Goal: Check status: Check status

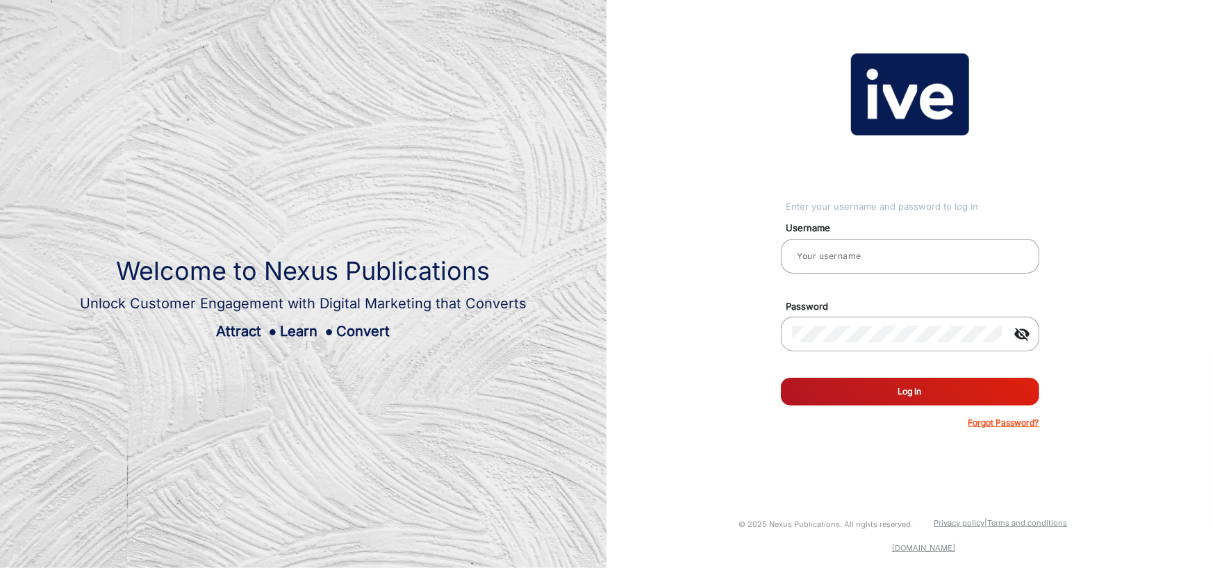
type input "gemcell"
click at [926, 396] on button "Log In" at bounding box center [910, 392] width 258 height 28
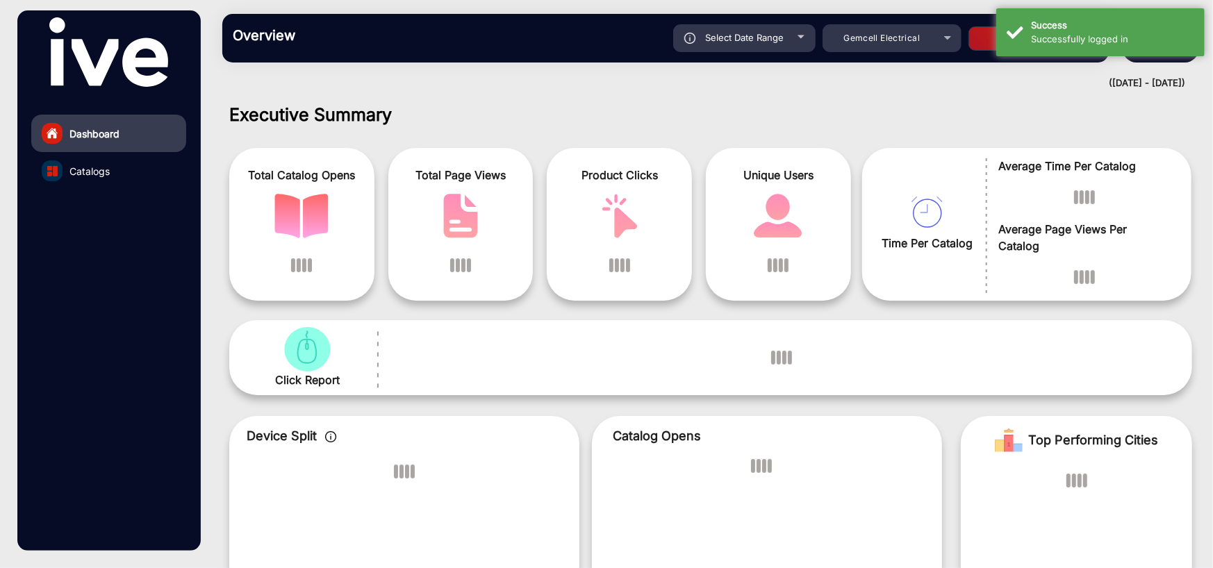
scroll to position [10, 0]
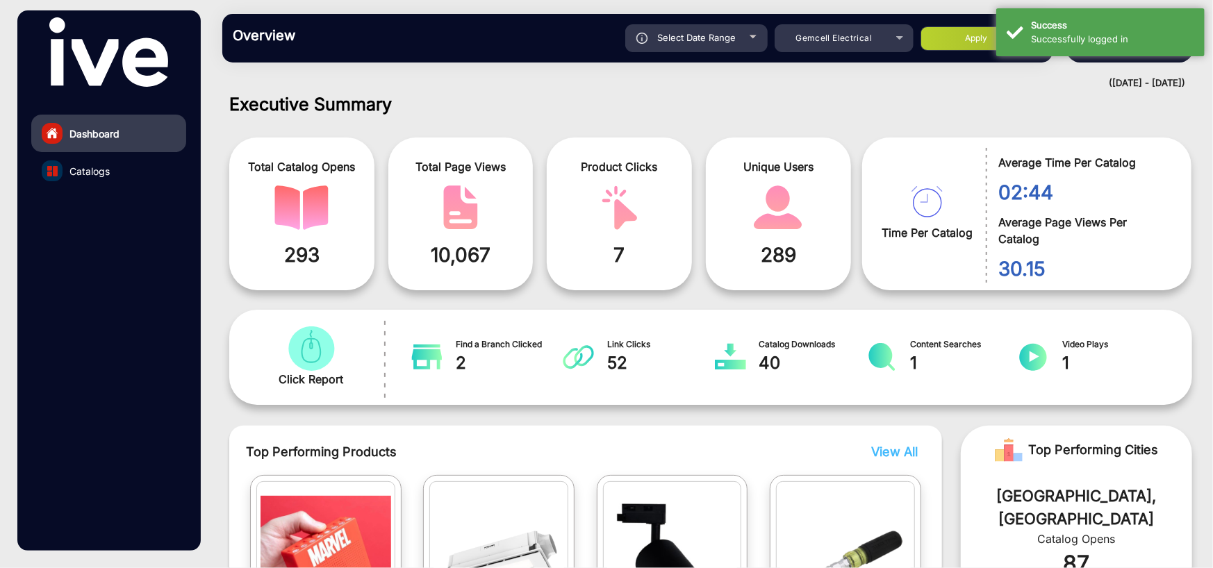
click at [743, 37] on div "Select Date Range" at bounding box center [696, 38] width 142 height 28
type input "[DATE]"
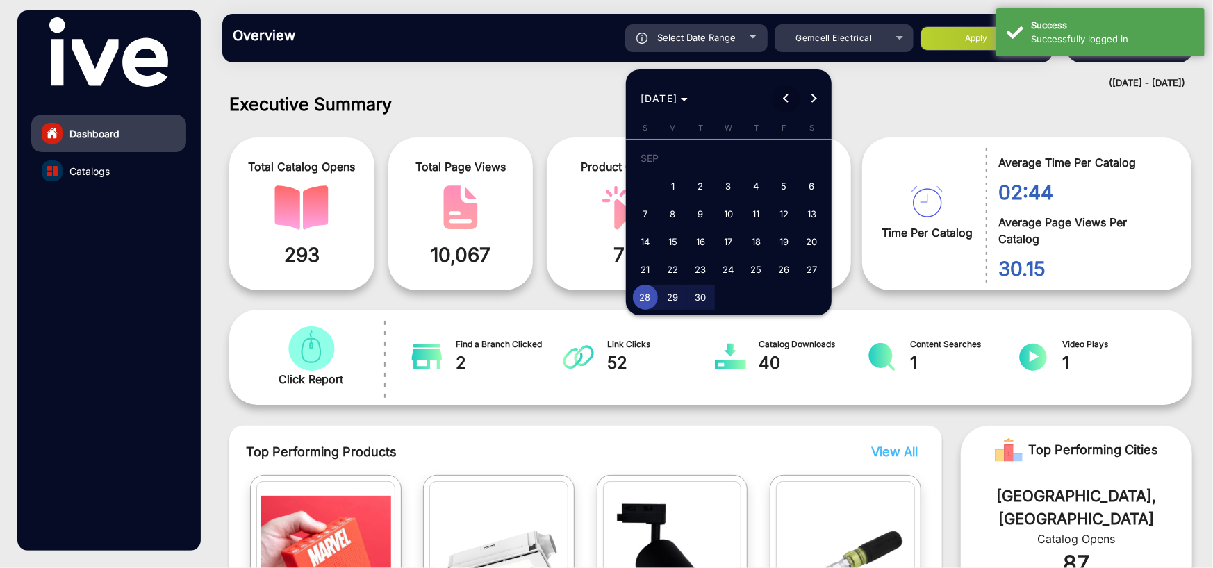
click at [785, 103] on span "Previous month" at bounding box center [786, 99] width 28 height 28
click at [786, 158] on span "1" at bounding box center [784, 161] width 25 height 28
type input "[DATE]"
click at [813, 96] on button "Next month" at bounding box center [813, 99] width 28 height 28
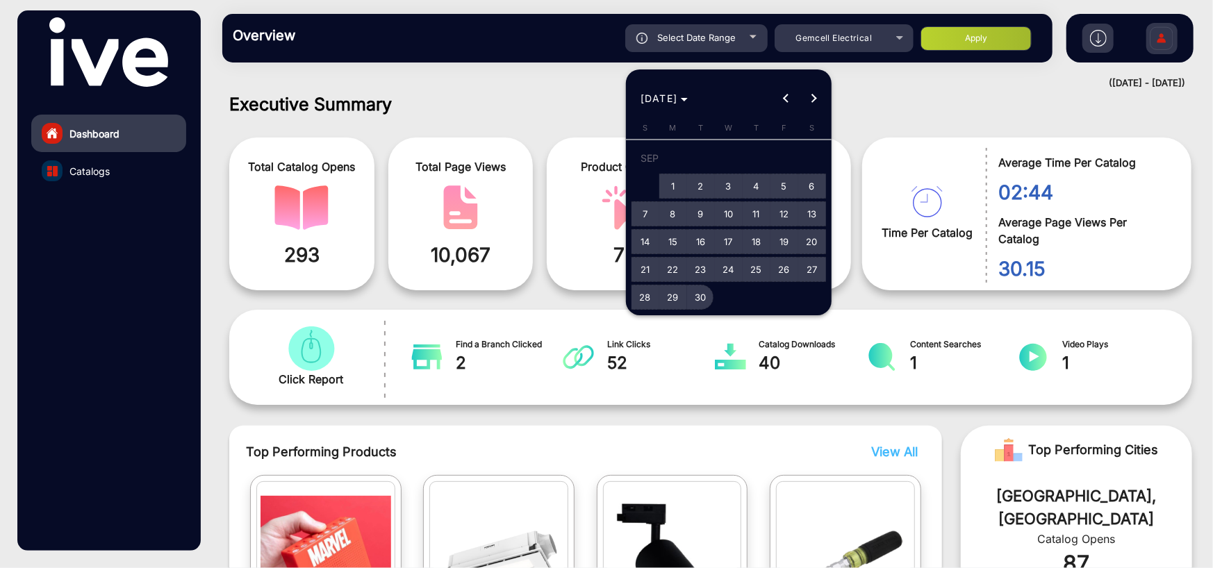
click at [701, 292] on span "30" at bounding box center [700, 297] width 25 height 25
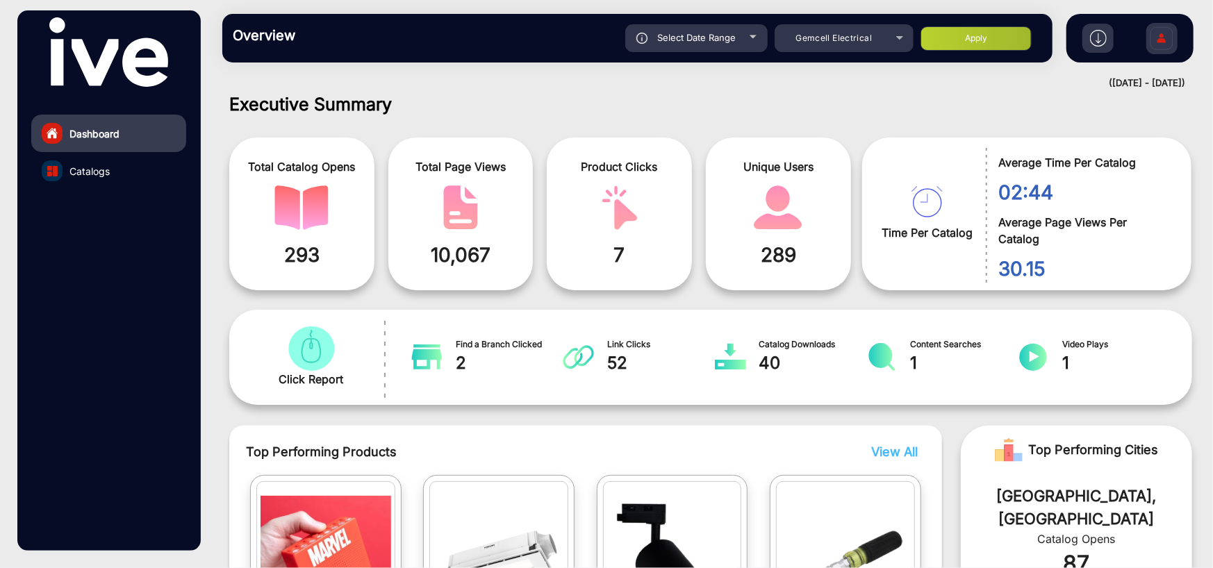
type input "[DATE]"
click at [1017, 31] on button "Apply" at bounding box center [975, 38] width 111 height 24
type input "[DATE]"
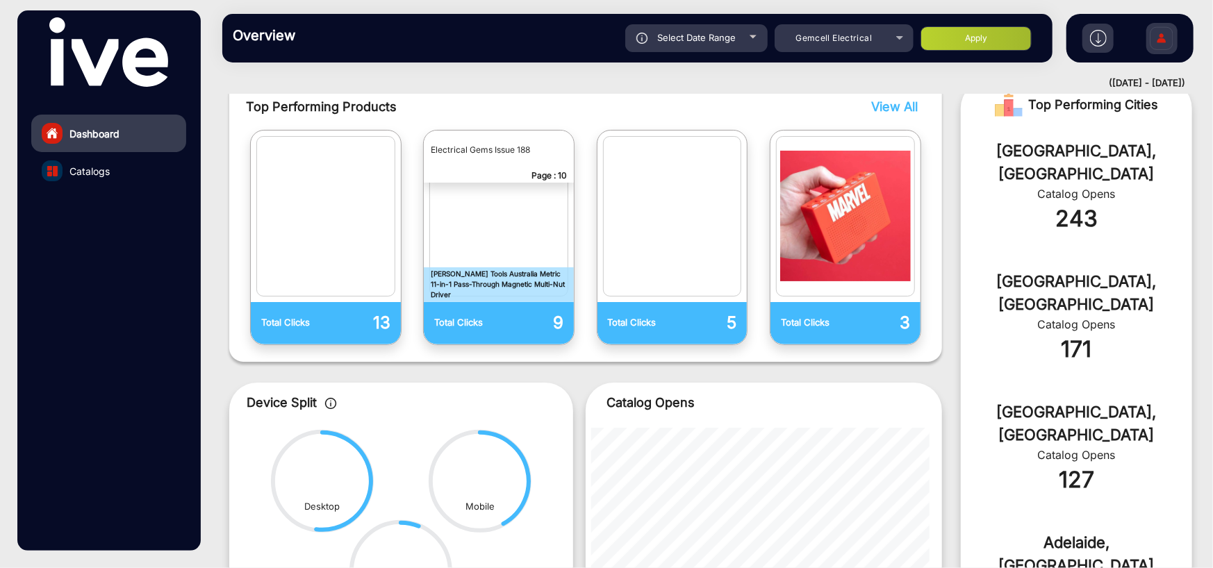
scroll to position [427, 0]
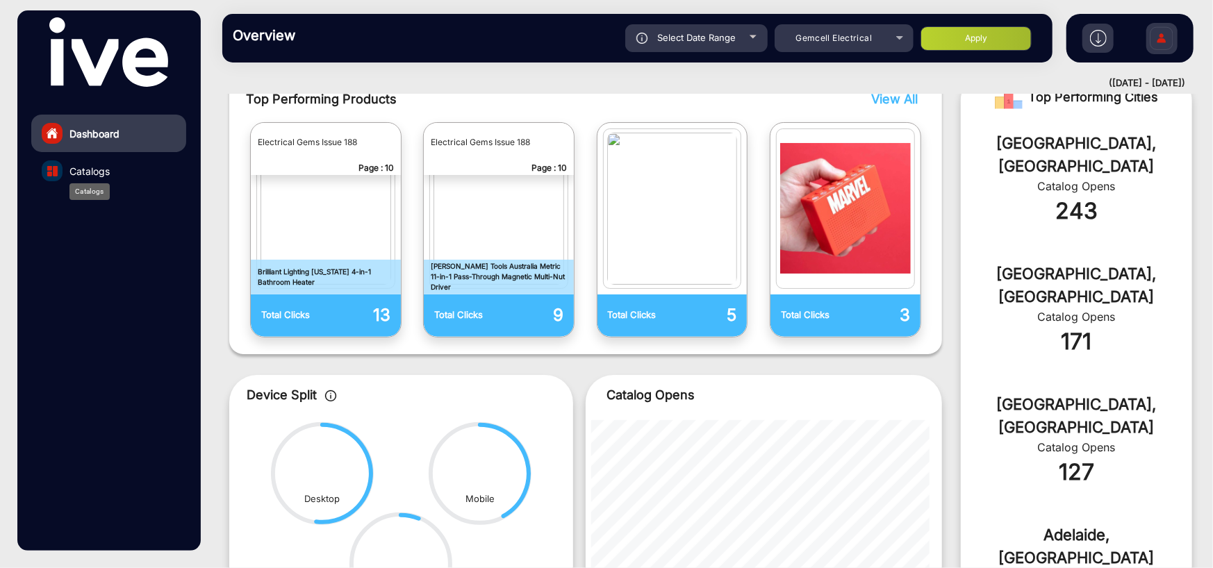
click at [90, 167] on span "Catalogs" at bounding box center [89, 171] width 40 height 15
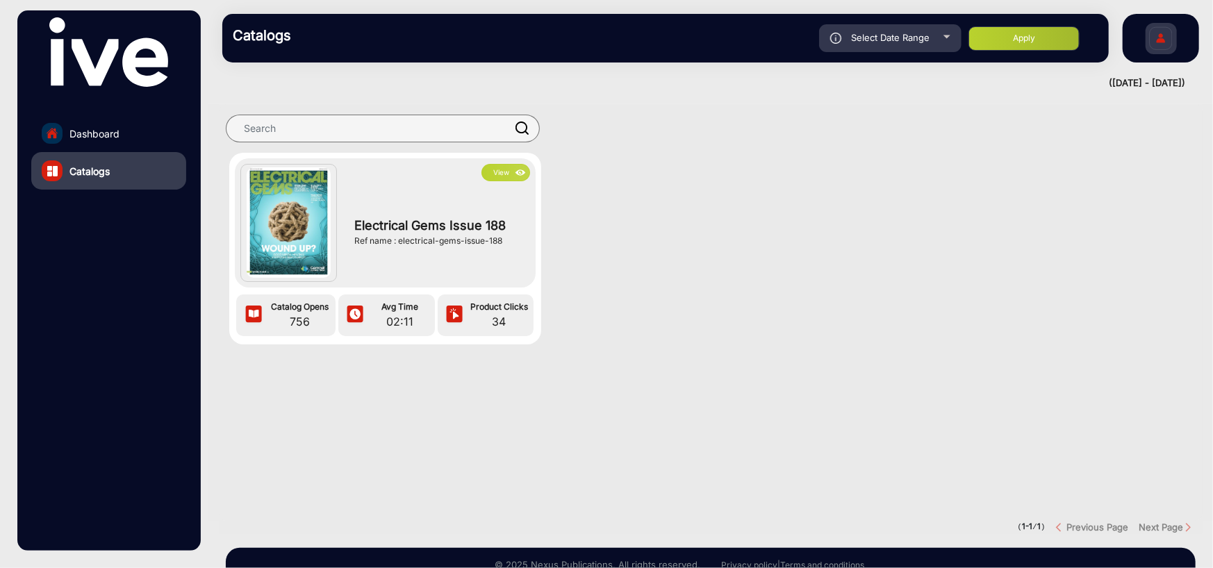
drag, startPoint x: 452, startPoint y: 206, endPoint x: 462, endPoint y: 206, distance: 9.7
click at [453, 206] on div "Electrical Gems Issue 188 Ref name : electrical-gems-issue-188" at bounding box center [438, 231] width 183 height 101
click at [513, 170] on img at bounding box center [521, 172] width 16 height 15
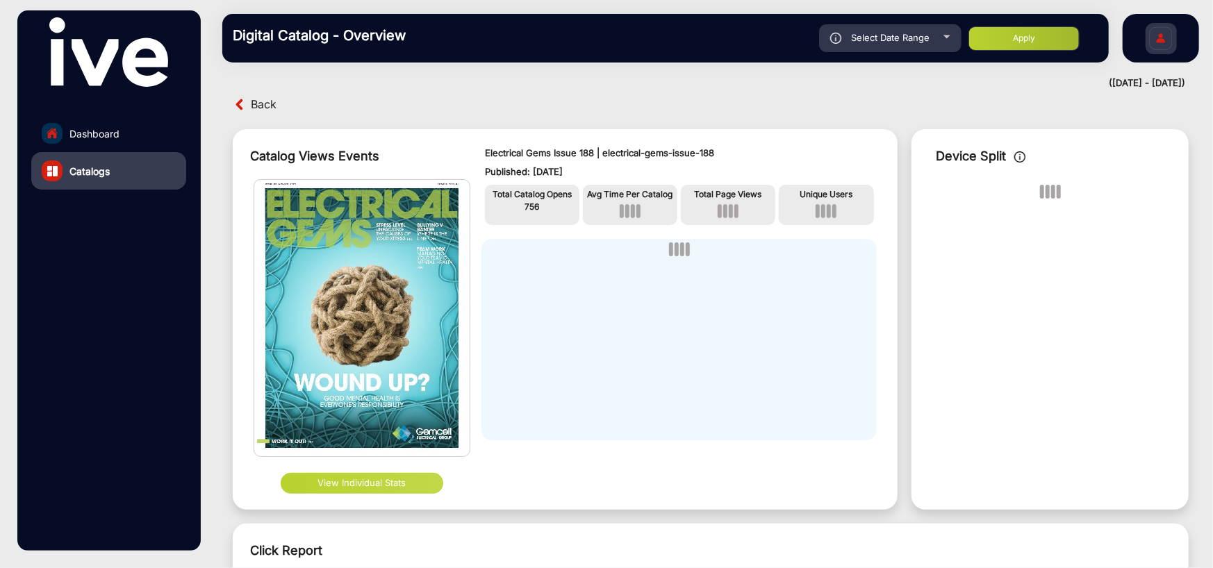
click at [874, 32] on span "Select Date Range" at bounding box center [890, 37] width 78 height 11
type input "[DATE]"
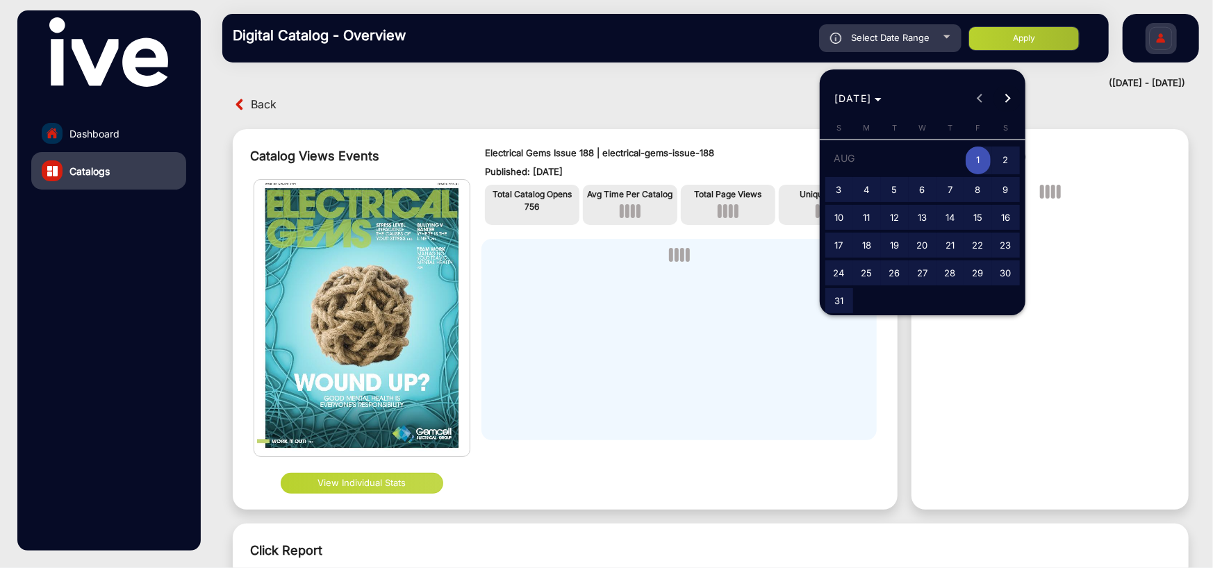
click at [1014, 92] on span "Next month" at bounding box center [1007, 99] width 28 height 28
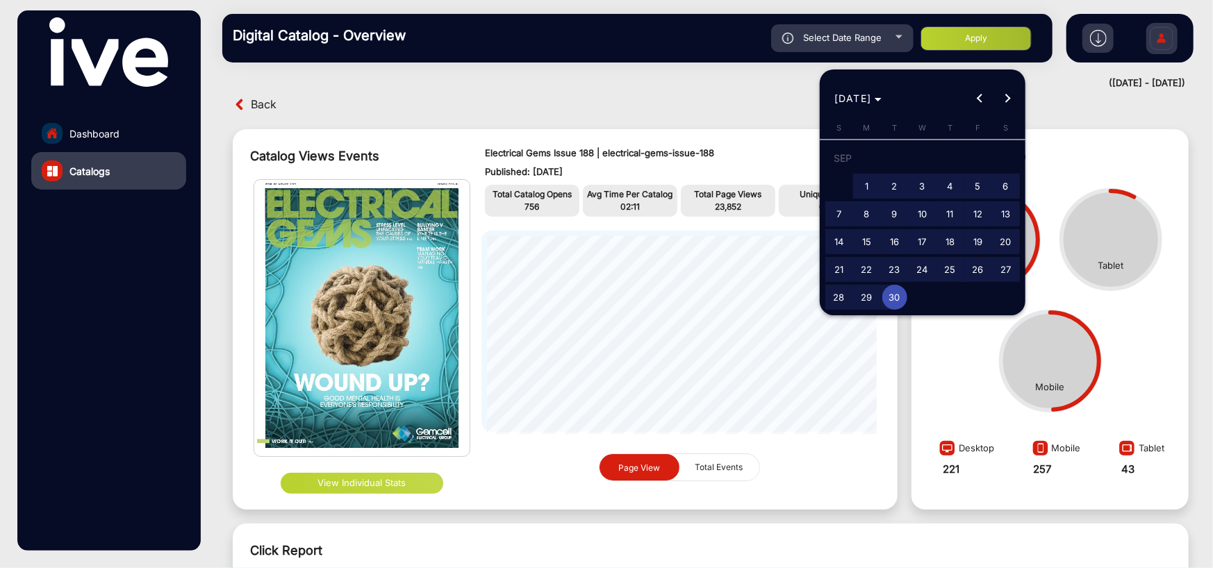
click at [983, 31] on div at bounding box center [606, 284] width 1213 height 568
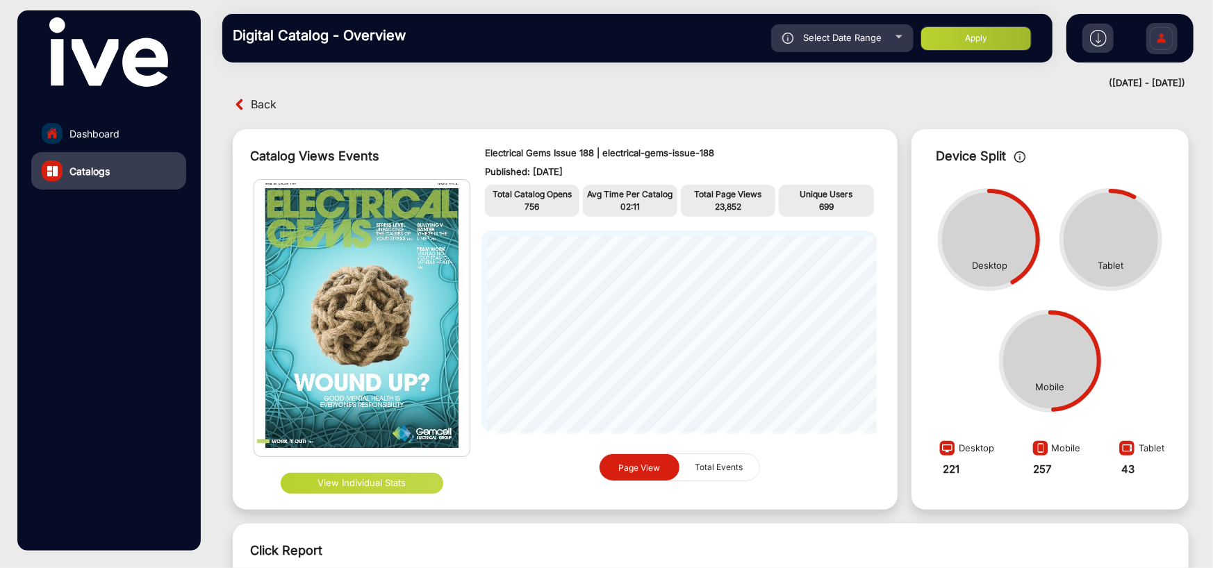
click at [979, 33] on button "Apply" at bounding box center [975, 38] width 111 height 24
type input "[DATE]"
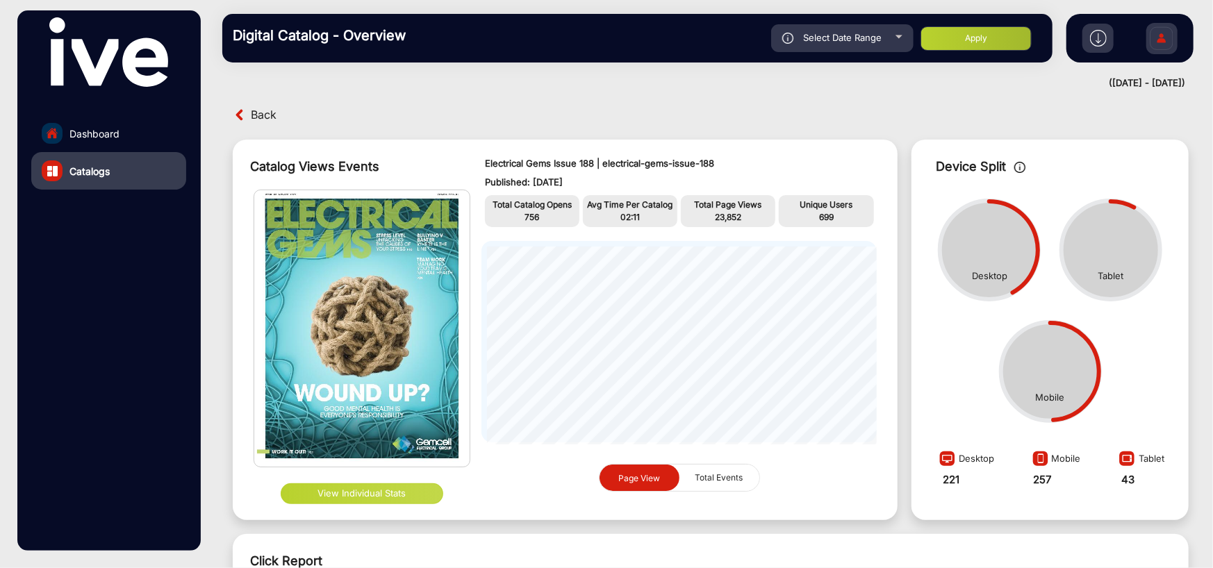
click at [413, 331] on img at bounding box center [361, 328] width 215 height 276
